Goal: Information Seeking & Learning: Learn about a topic

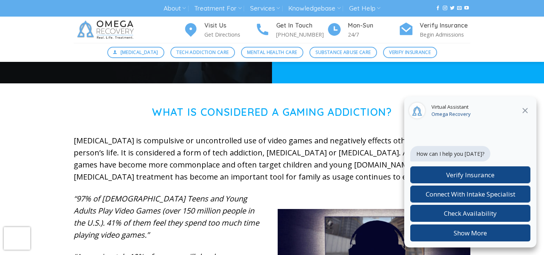
scroll to position [213, 0]
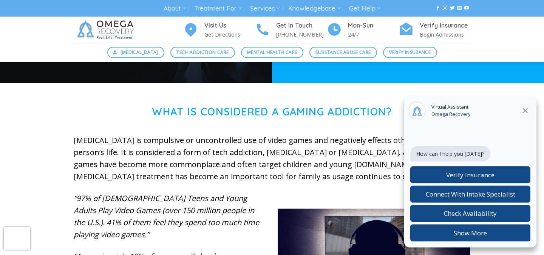
click at [529, 111] on icon at bounding box center [525, 110] width 9 height 9
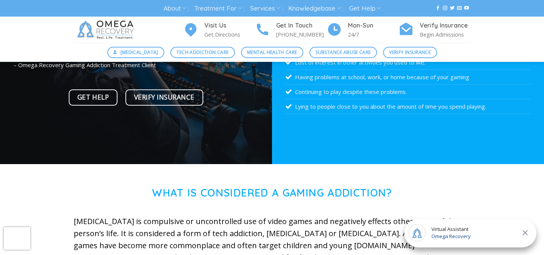
scroll to position [0, 0]
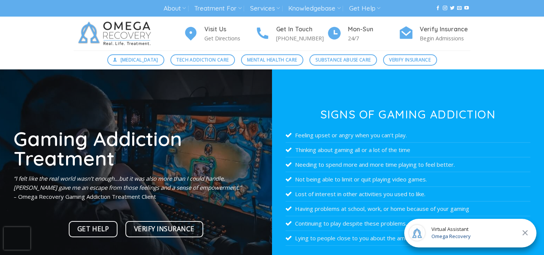
click at [527, 233] on icon at bounding box center [525, 233] width 9 height 9
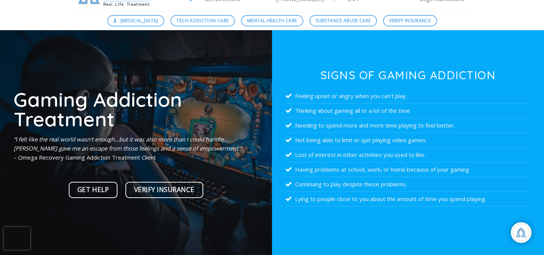
scroll to position [40, 0]
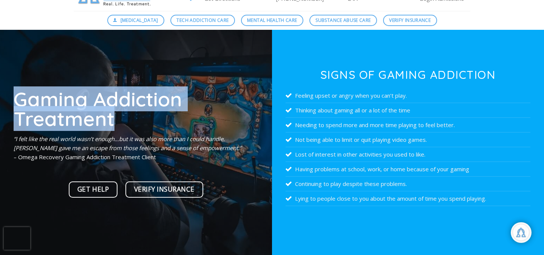
drag, startPoint x: 113, startPoint y: 120, endPoint x: 18, endPoint y: 98, distance: 97.0
click at [18, 98] on h1 "Gaming Addiction Treatment" at bounding box center [136, 109] width 245 height 40
click at [97, 113] on h1 "Gaming Addiction Treatment" at bounding box center [136, 109] width 245 height 40
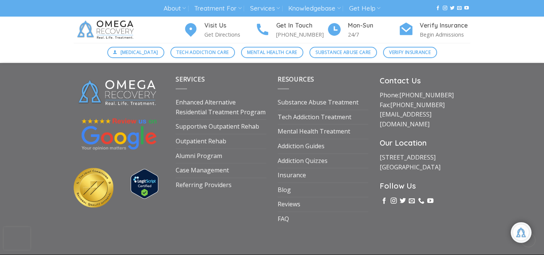
scroll to position [2868, 0]
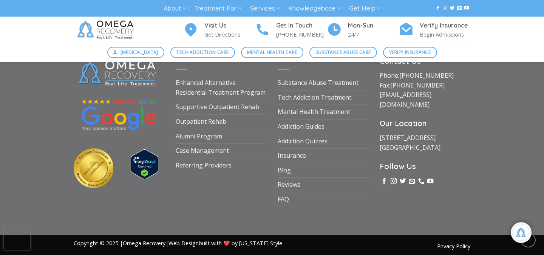
click at [87, 240] on span "Copyright © 2025 | Omega Recovery | Web Design built with ❤️ by [US_STATE] Style" at bounding box center [178, 243] width 209 height 7
drag, startPoint x: 73, startPoint y: 241, endPoint x: 111, endPoint y: 241, distance: 38.2
click at [112, 241] on div "Privacy Policy Copyright © 2025 | Omega Recovery | Web Design built with ❤️ by …" at bounding box center [272, 246] width 408 height 14
click at [107, 235] on div "Privacy Policy Copyright © 2025 | Omega Recovery | Web Design built with ❤️ by …" at bounding box center [272, 247] width 544 height 24
drag, startPoint x: 99, startPoint y: 240, endPoint x: 72, endPoint y: 240, distance: 26.8
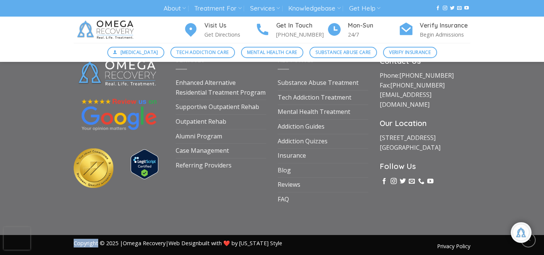
click at [72, 240] on div "Privacy Policy Copyright © 2025 | Omega Recovery | Web Design built with ❤️ by …" at bounding box center [272, 246] width 408 height 14
click at [81, 240] on span "Copyright © 2025 | Omega Recovery | Web Design built with ❤️ by [US_STATE] Style" at bounding box center [178, 243] width 209 height 7
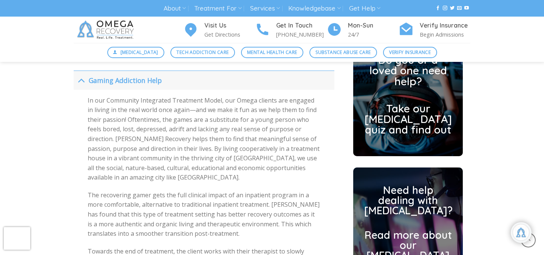
scroll to position [1897, 0]
